Goal: Task Accomplishment & Management: Use online tool/utility

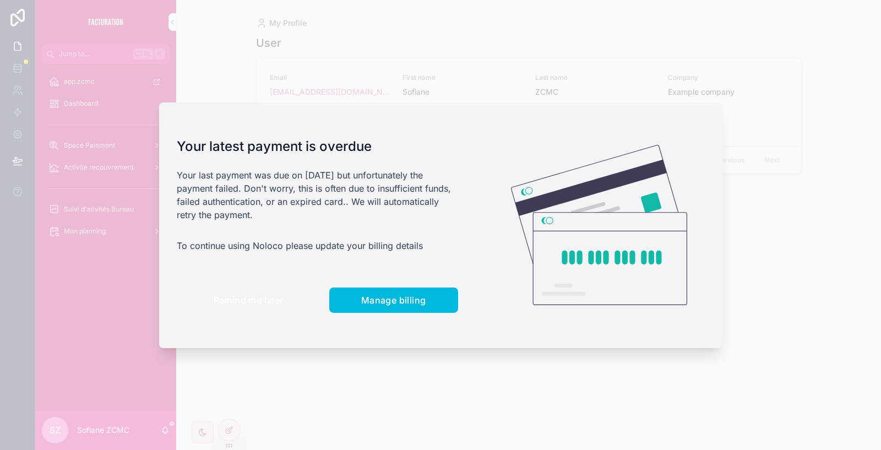
click at [232, 295] on span "Remind me later" at bounding box center [249, 300] width 70 height 11
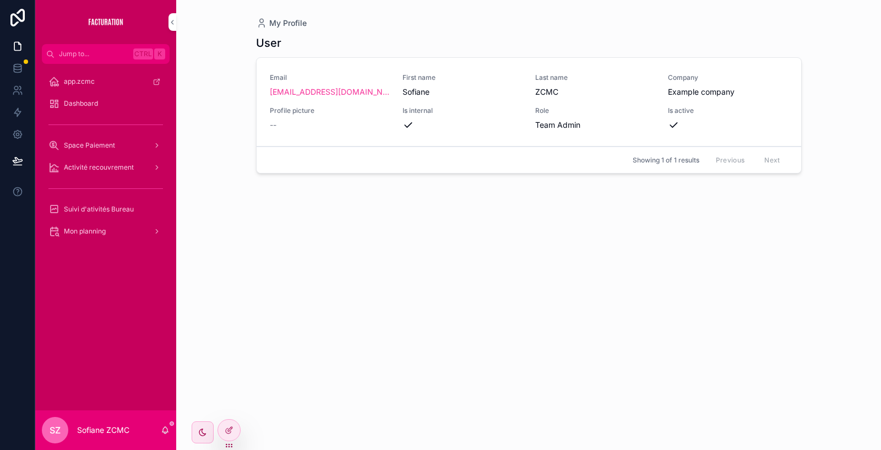
click at [102, 231] on span "Mon planning" at bounding box center [85, 231] width 42 height 9
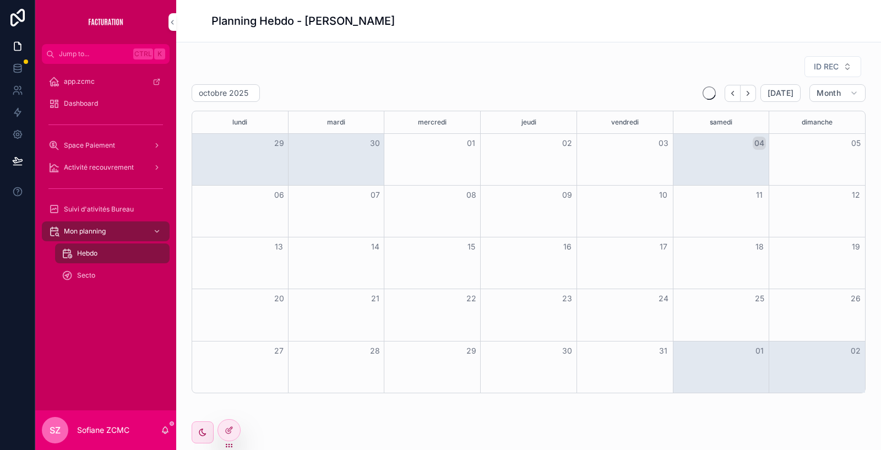
click at [124, 214] on div "Suivi d'ativités Bureau" at bounding box center [105, 209] width 115 height 18
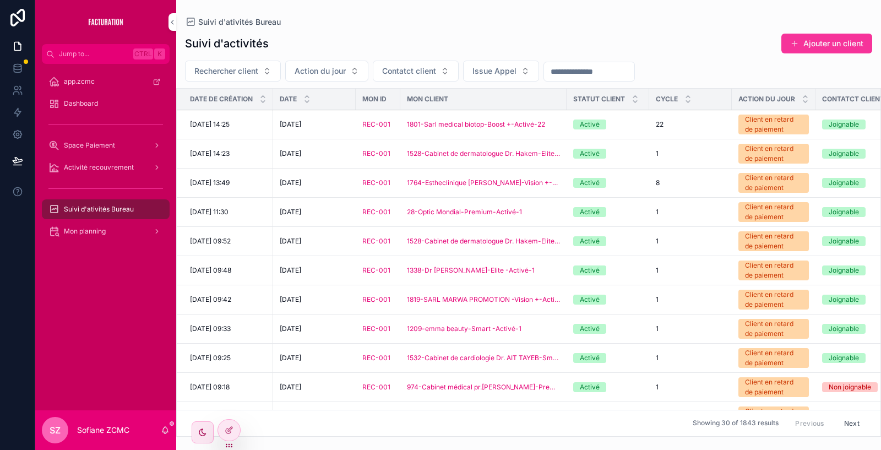
click at [104, 169] on span "Activité recouvrement" at bounding box center [99, 167] width 70 height 9
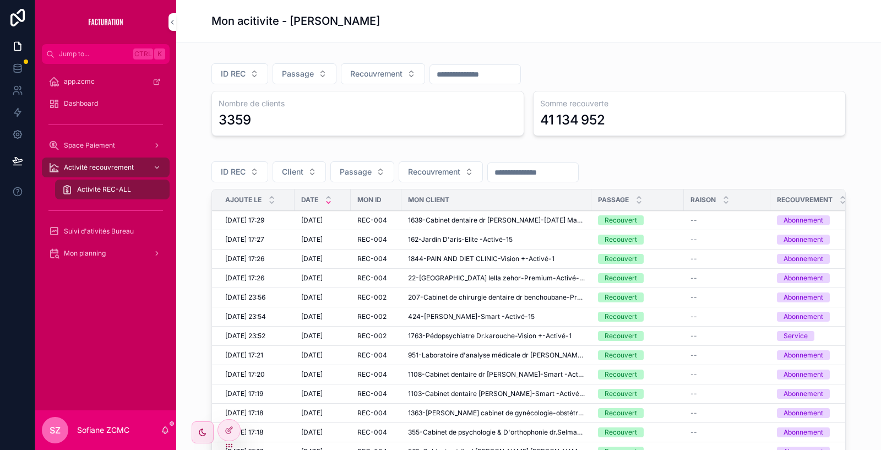
click at [289, 168] on span "Client" at bounding box center [292, 171] width 21 height 11
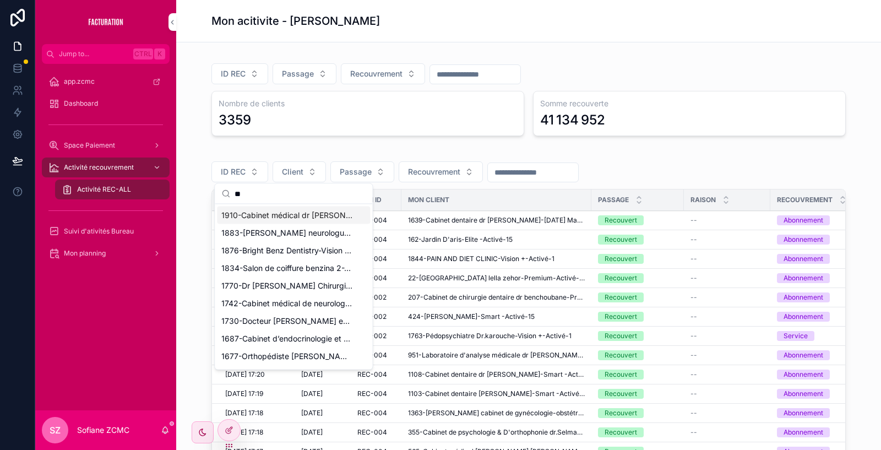
type input "*"
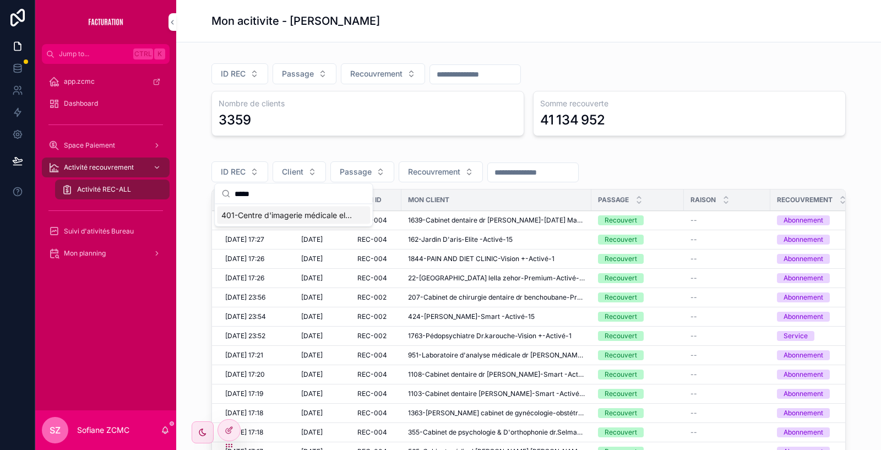
type input "*****"
click at [278, 210] on span "401-Centre d'imagerie médicale el achour dr [PERSON_NAME]-Pro -Activé-15" at bounding box center [286, 215] width 131 height 11
